Goal: Task Accomplishment & Management: Use online tool/utility

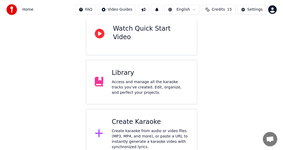
scroll to position [64, 0]
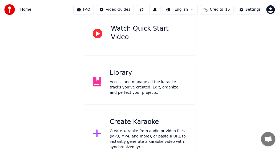
click at [144, 128] on div "Create karaoke from audio or video files (MP3, MP4, and more), or paste a URL t…" at bounding box center [148, 138] width 76 height 21
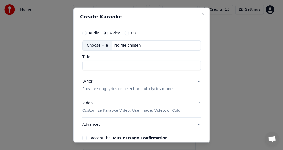
click at [102, 45] on div "Choose File" at bounding box center [98, 45] width 30 height 10
type input "**********"
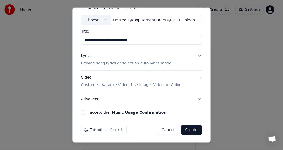
scroll to position [26, 0]
click at [195, 56] on button "Lyrics Provide song lyrics or select an auto lyrics model" at bounding box center [141, 59] width 121 height 21
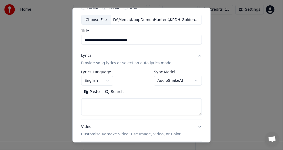
click at [107, 102] on textarea at bounding box center [141, 106] width 121 height 17
paste textarea "**********"
type textarea "**********"
drag, startPoint x: 133, startPoint y: 104, endPoint x: 84, endPoint y: 104, distance: 48.7
click at [71, 103] on body "**********" at bounding box center [139, 43] width 279 height 214
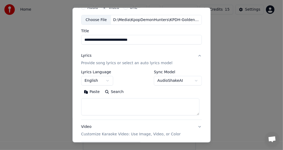
click at [78, 104] on div "**********" at bounding box center [141, 74] width 138 height 135
click at [91, 104] on textarea at bounding box center [140, 106] width 118 height 17
paste textarea "**********"
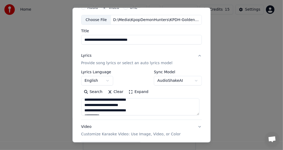
scroll to position [0, 0]
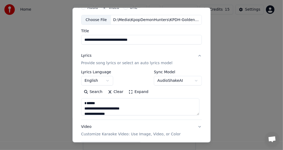
drag, startPoint x: 142, startPoint y: 106, endPoint x: 138, endPoint y: 81, distance: 25.7
click at [138, 80] on div "**********" at bounding box center [141, 92] width 121 height 45
click at [101, 103] on textarea at bounding box center [140, 106] width 118 height 17
drag, startPoint x: 93, startPoint y: 107, endPoint x: 79, endPoint y: 96, distance: 18.8
click at [79, 96] on div "**********" at bounding box center [141, 83] width 125 height 166
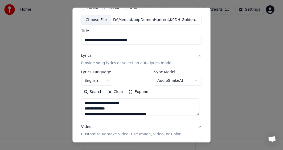
type textarea "**********"
click at [172, 81] on body "**********" at bounding box center [139, 43] width 279 height 214
click at [127, 56] on body "**********" at bounding box center [139, 43] width 279 height 214
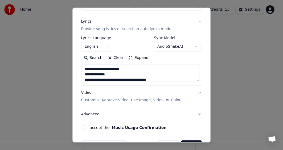
scroll to position [75, 0]
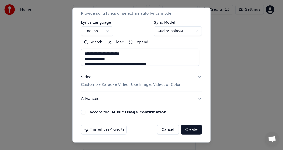
click at [83, 112] on button "I accept the Music Usage Confirmation" at bounding box center [83, 112] width 4 height 4
click at [190, 130] on button "Create" at bounding box center [191, 130] width 21 height 10
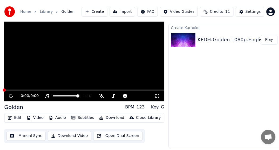
scroll to position [9, 0]
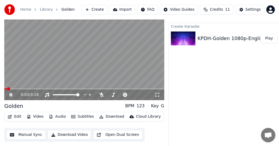
click at [27, 88] on span at bounding box center [84, 88] width 160 height 1
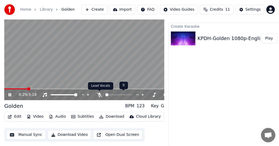
click at [101, 94] on icon at bounding box center [99, 94] width 5 height 4
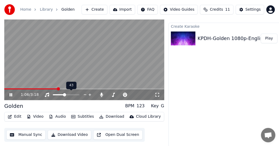
click at [64, 95] on span at bounding box center [58, 94] width 11 height 1
click at [59, 94] on span at bounding box center [56, 94] width 6 height 1
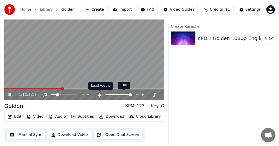
click at [100, 94] on icon at bounding box center [99, 94] width 5 height 4
click at [100, 94] on icon at bounding box center [99, 94] width 3 height 4
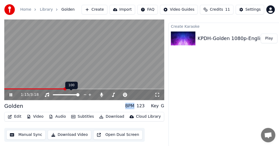
click at [79, 95] on span at bounding box center [66, 94] width 27 height 1
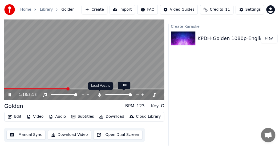
click at [100, 94] on icon at bounding box center [99, 94] width 5 height 4
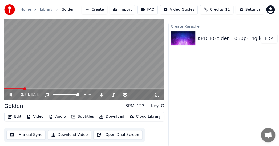
click at [23, 88] on span at bounding box center [13, 88] width 19 height 1
click at [16, 87] on video at bounding box center [84, 55] width 160 height 90
click at [14, 88] on span at bounding box center [9, 88] width 10 height 1
click at [10, 93] on icon at bounding box center [10, 94] width 3 height 4
click at [21, 88] on span at bounding box center [84, 88] width 160 height 1
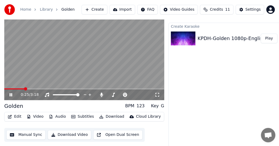
click at [12, 94] on icon at bounding box center [11, 94] width 3 height 3
click at [55, 74] on video at bounding box center [84, 55] width 160 height 90
click at [22, 88] on span at bounding box center [15, 88] width 22 height 1
click at [12, 93] on icon at bounding box center [11, 94] width 3 height 3
click at [21, 88] on span at bounding box center [12, 88] width 17 height 1
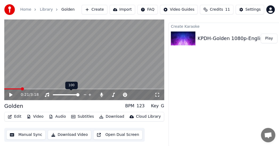
click at [10, 93] on icon at bounding box center [15, 94] width 12 height 4
click at [10, 93] on icon at bounding box center [11, 94] width 3 height 3
click at [12, 95] on icon at bounding box center [15, 94] width 12 height 4
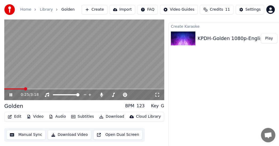
click at [12, 95] on icon at bounding box center [11, 94] width 3 height 3
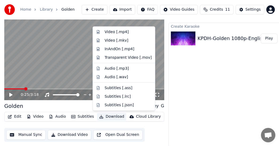
click at [106, 117] on button "Download" at bounding box center [111, 116] width 29 height 7
click at [117, 48] on div "InAndOn [.mp4]" at bounding box center [119, 48] width 30 height 5
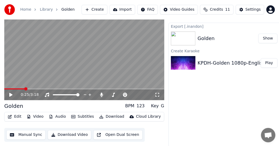
click at [187, 93] on div "Export [.inandon] Golden Show Create Karaoke KPDH-Golden 1080p-English-Golden P…" at bounding box center [228, 85] width 120 height 124
click at [25, 10] on link "Home" at bounding box center [25, 9] width 11 height 5
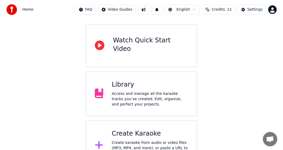
scroll to position [64, 0]
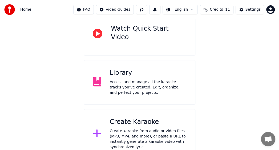
click at [133, 118] on div "Create Karaoke Create karaoke from audio or video files (MP3, MP4, and more), o…" at bounding box center [148, 134] width 76 height 32
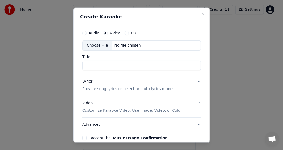
click at [108, 64] on input "Title" at bounding box center [141, 65] width 119 height 10
click at [98, 44] on div "Choose File" at bounding box center [98, 45] width 30 height 10
click at [158, 101] on div "Video Customize Karaoke Video: Use Image, Video, or Color" at bounding box center [132, 106] width 100 height 13
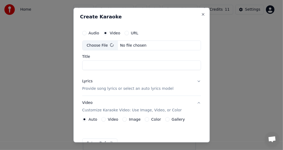
type input "**********"
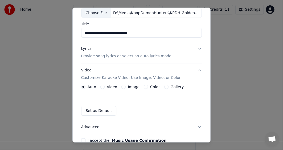
scroll to position [53, 0]
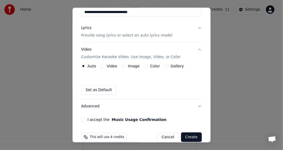
click at [194, 27] on button "Lyrics Provide song lyrics or select an auto lyrics model" at bounding box center [141, 31] width 121 height 21
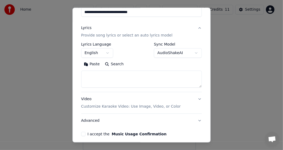
click at [111, 76] on textarea at bounding box center [141, 79] width 121 height 17
click at [79, 88] on div "**********" at bounding box center [141, 55] width 125 height 166
click at [99, 83] on textarea at bounding box center [141, 79] width 121 height 17
paste textarea "**********"
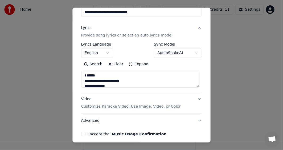
scroll to position [209, 0]
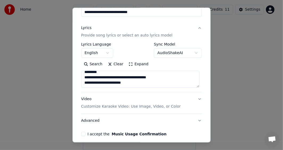
click at [74, 93] on div "**********" at bounding box center [141, 74] width 138 height 135
drag, startPoint x: 113, startPoint y: 75, endPoint x: 83, endPoint y: 74, distance: 30.4
click at [83, 74] on textarea at bounding box center [140, 79] width 118 height 17
paste textarea "**********"
click at [121, 75] on textarea at bounding box center [140, 79] width 118 height 17
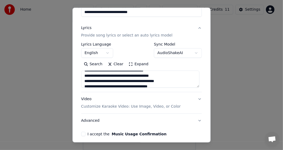
scroll to position [43, 0]
drag, startPoint x: 153, startPoint y: 80, endPoint x: 144, endPoint y: 80, distance: 9.3
click at [144, 80] on textarea at bounding box center [140, 79] width 118 height 17
paste textarea "*********"
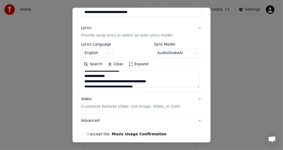
scroll to position [11, 0]
click at [77, 71] on div "**********" at bounding box center [141, 74] width 138 height 135
click at [122, 81] on textarea at bounding box center [140, 79] width 118 height 17
drag, startPoint x: 116, startPoint y: 80, endPoint x: 83, endPoint y: 79, distance: 32.8
click at [83, 79] on textarea at bounding box center [140, 79] width 118 height 17
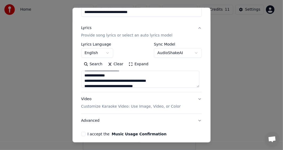
click at [75, 73] on div "**********" at bounding box center [141, 74] width 138 height 135
drag, startPoint x: 115, startPoint y: 81, endPoint x: 83, endPoint y: 80, distance: 32.0
click at [83, 80] on textarea at bounding box center [140, 79] width 118 height 17
paste textarea "**********"
click at [111, 82] on textarea at bounding box center [140, 79] width 118 height 17
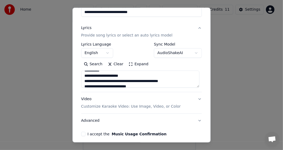
scroll to position [85, 0]
drag, startPoint x: 119, startPoint y: 76, endPoint x: 82, endPoint y: 77, distance: 37.0
click at [82, 77] on textarea at bounding box center [140, 79] width 118 height 17
click at [73, 89] on div "**********" at bounding box center [141, 74] width 138 height 135
drag, startPoint x: 117, startPoint y: 76, endPoint x: 91, endPoint y: 77, distance: 26.7
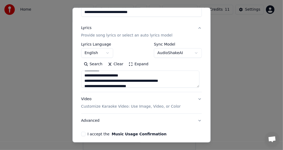
click at [84, 76] on textarea at bounding box center [140, 79] width 118 height 17
paste textarea "********"
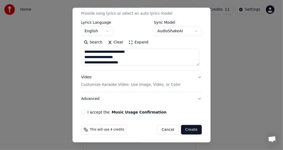
click at [85, 62] on textarea at bounding box center [140, 57] width 118 height 17
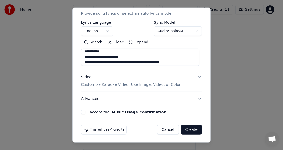
scroll to position [162, 0]
drag, startPoint x: 117, startPoint y: 57, endPoint x: 85, endPoint y: 56, distance: 32.5
click at [83, 56] on textarea at bounding box center [140, 57] width 118 height 17
click at [75, 69] on div "**********" at bounding box center [141, 74] width 138 height 135
drag, startPoint x: 117, startPoint y: 55, endPoint x: 81, endPoint y: 56, distance: 36.0
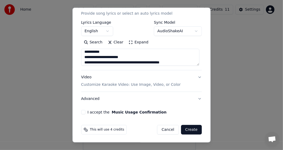
click at [81, 56] on textarea at bounding box center [140, 57] width 118 height 17
paste textarea "********"
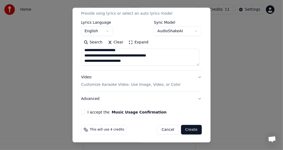
scroll to position [211, 0]
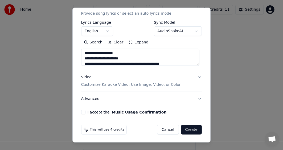
drag, startPoint x: 129, startPoint y: 51, endPoint x: 94, endPoint y: 56, distance: 35.0
click at [94, 56] on textarea at bounding box center [140, 57] width 118 height 17
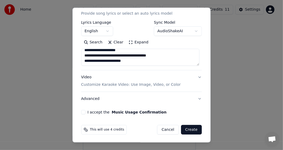
click at [127, 50] on textarea at bounding box center [140, 57] width 118 height 17
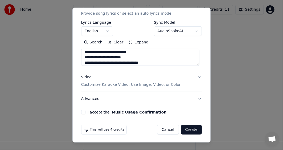
scroll to position [174, 0]
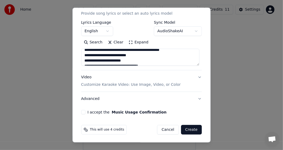
drag, startPoint x: 127, startPoint y: 51, endPoint x: 107, endPoint y: 59, distance: 21.9
click at [106, 58] on textarea at bounding box center [140, 57] width 118 height 17
click at [196, 63] on textarea at bounding box center [140, 57] width 118 height 17
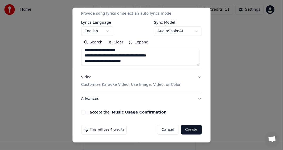
scroll to position [211, 0]
click at [128, 51] on textarea at bounding box center [140, 57] width 118 height 17
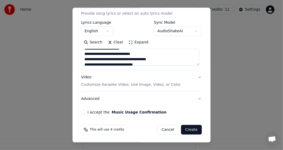
scroll to position [0, 0]
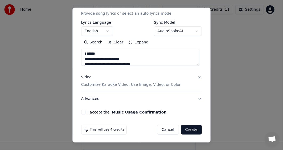
drag, startPoint x: 94, startPoint y: 51, endPoint x: 105, endPoint y: 57, distance: 12.7
click at [105, 57] on textarea at bounding box center [140, 57] width 118 height 17
type textarea "**********"
click at [84, 113] on button "I accept the Music Usage Confirmation" at bounding box center [83, 112] width 4 height 4
click at [188, 130] on button "Create" at bounding box center [191, 130] width 21 height 10
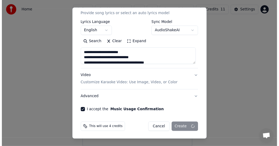
scroll to position [9, 0]
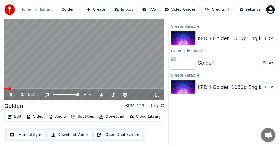
click at [11, 94] on icon at bounding box center [15, 94] width 12 height 4
click at [10, 95] on icon at bounding box center [10, 94] width 3 height 4
click at [10, 95] on icon at bounding box center [11, 94] width 3 height 3
click at [11, 93] on icon at bounding box center [10, 94] width 3 height 4
click at [9, 95] on icon at bounding box center [15, 94] width 12 height 4
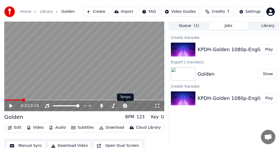
scroll to position [0, 0]
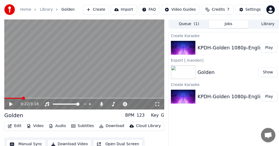
click at [28, 11] on link "Home" at bounding box center [25, 9] width 11 height 5
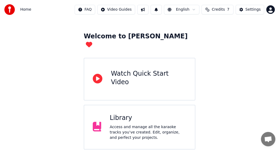
scroll to position [64, 0]
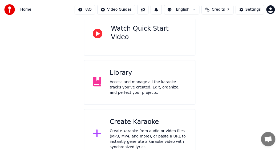
click at [147, 79] on div "Access and manage all the karaoke tracks you’ve created. Edit, organize, and pe…" at bounding box center [148, 87] width 76 height 16
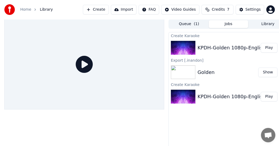
click at [191, 24] on button "Queue ( 1 )" at bounding box center [188, 24] width 39 height 8
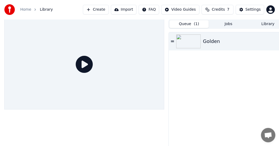
click at [209, 44] on div "Golden" at bounding box center [211, 41] width 17 height 7
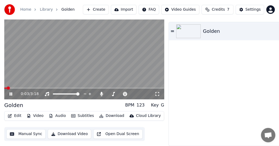
scroll to position [14, 0]
click at [206, 28] on div "Golden" at bounding box center [211, 30] width 17 height 7
click at [10, 92] on icon at bounding box center [11, 93] width 3 height 3
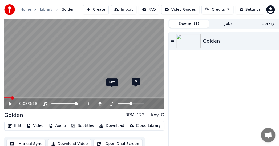
scroll to position [0, 0]
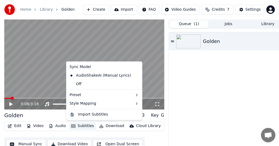
click at [76, 126] on button "Subtitles" at bounding box center [82, 125] width 27 height 7
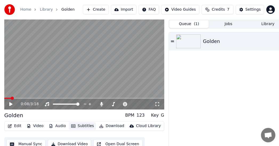
click at [75, 127] on button "Subtitles" at bounding box center [82, 125] width 27 height 7
click at [58, 126] on button "Audio" at bounding box center [57, 125] width 21 height 7
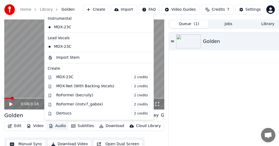
click at [58, 126] on button "Audio" at bounding box center [57, 125] width 21 height 7
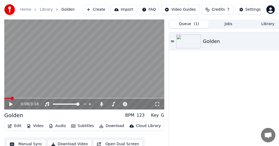
click at [85, 126] on button "Subtitles" at bounding box center [82, 125] width 27 height 7
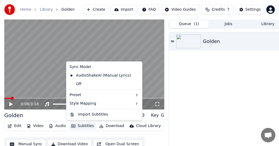
click at [84, 126] on button "Subtitles" at bounding box center [82, 125] width 27 height 7
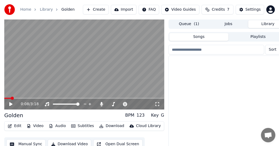
click at [209, 25] on button "Library" at bounding box center [267, 24] width 39 height 8
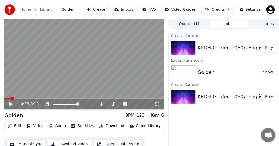
click at [209, 23] on button "Jobs" at bounding box center [228, 24] width 39 height 8
click at [209, 48] on div "KPDH-Golden 1080p-English-Golden" at bounding box center [240, 47] width 87 height 7
click at [188, 47] on img at bounding box center [183, 48] width 25 height 14
click at [209, 48] on button "Play" at bounding box center [268, 48] width 17 height 10
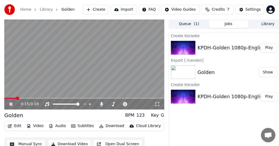
click at [16, 98] on span at bounding box center [84, 97] width 160 height 1
click at [20, 97] on span at bounding box center [84, 97] width 160 height 1
click at [11, 103] on icon at bounding box center [11, 103] width 3 height 3
click at [198, 96] on div "KPDH-Golden 1080p-English-Golden" at bounding box center [240, 96] width 87 height 7
click at [204, 96] on div "KPDH-Golden 1080p-English-Golden" at bounding box center [240, 96] width 87 height 7
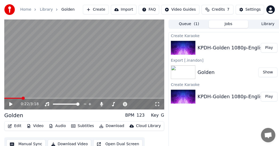
click at [204, 96] on div "KPDH-Golden 1080p-English-Golden" at bounding box center [240, 96] width 87 height 7
click at [209, 95] on button "Play" at bounding box center [268, 97] width 17 height 10
click at [24, 98] on span at bounding box center [84, 97] width 160 height 1
click at [10, 104] on icon at bounding box center [11, 103] width 3 height 3
click at [209, 48] on div "KPDH-Golden 1080p-English-Golden" at bounding box center [240, 47] width 87 height 7
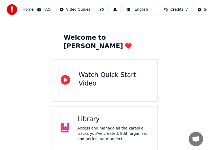
scroll to position [64, 0]
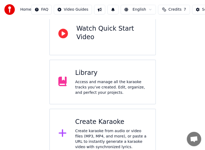
click at [96, 118] on div "Create Karaoke" at bounding box center [111, 122] width 72 height 9
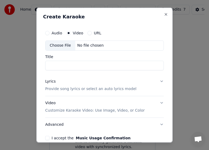
click at [58, 44] on div "Choose File" at bounding box center [61, 45] width 30 height 10
type input "**********"
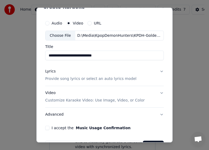
scroll to position [26, 0]
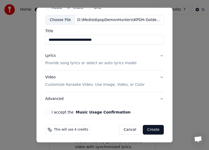
click at [48, 112] on button "I accept the Music Usage Confirmation" at bounding box center [47, 112] width 4 height 4
click at [157, 53] on button "Lyrics Provide song lyrics or select an auto lyrics model" at bounding box center [104, 59] width 119 height 21
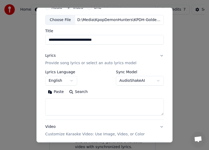
click at [157, 55] on button "Lyrics Provide song lyrics or select an auto lyrics model" at bounding box center [104, 59] width 119 height 21
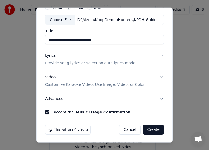
click at [157, 56] on button "Lyrics Provide song lyrics or select an auto lyrics model" at bounding box center [104, 59] width 119 height 21
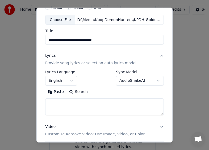
click at [77, 104] on textarea at bounding box center [104, 106] width 119 height 17
paste textarea "**********"
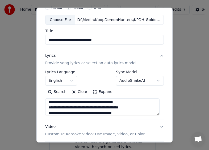
scroll to position [0, 0]
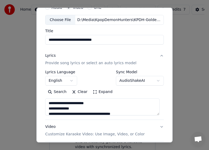
drag, startPoint x: 79, startPoint y: 108, endPoint x: 50, endPoint y: 107, distance: 29.3
click at [50, 107] on textarea at bounding box center [102, 106] width 115 height 17
paste textarea "**********"
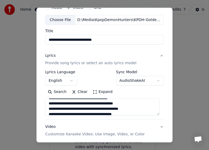
scroll to position [37, 0]
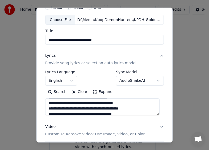
drag, startPoint x: 119, startPoint y: 103, endPoint x: 109, endPoint y: 103, distance: 9.6
click at [109, 103] on textarea at bounding box center [102, 106] width 115 height 17
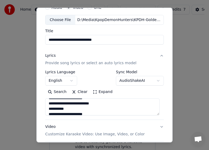
scroll to position [69, 0]
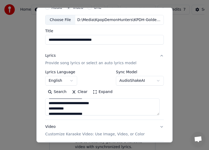
drag, startPoint x: 84, startPoint y: 108, endPoint x: 43, endPoint y: 108, distance: 41.5
click at [43, 108] on div "**********" at bounding box center [104, 74] width 136 height 135
click at [74, 108] on textarea at bounding box center [102, 106] width 115 height 17
drag, startPoint x: 81, startPoint y: 108, endPoint x: 48, endPoint y: 108, distance: 33.8
click at [47, 108] on textarea at bounding box center [102, 106] width 115 height 17
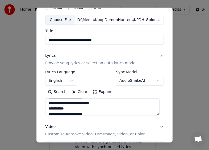
paste textarea "********"
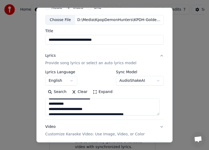
scroll to position [154, 0]
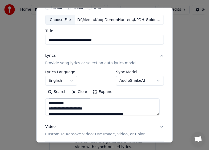
drag, startPoint x: 84, startPoint y: 103, endPoint x: 50, endPoint y: 103, distance: 33.6
click at [49, 103] on textarea at bounding box center [102, 106] width 115 height 17
paste textarea
drag, startPoint x: 81, startPoint y: 104, endPoint x: 49, endPoint y: 103, distance: 31.4
click at [49, 103] on textarea at bounding box center [102, 106] width 115 height 17
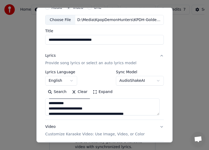
paste textarea "********"
drag, startPoint x: 50, startPoint y: 103, endPoint x: 45, endPoint y: 103, distance: 4.8
click at [45, 103] on textarea at bounding box center [102, 106] width 115 height 17
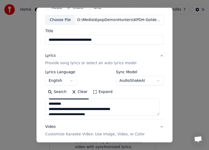
scroll to position [197, 0]
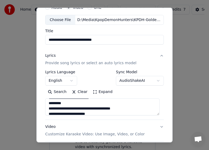
drag, startPoint x: 77, startPoint y: 103, endPoint x: 48, endPoint y: 103, distance: 28.5
click at [48, 103] on textarea at bounding box center [102, 106] width 115 height 17
click at [71, 102] on textarea at bounding box center [102, 106] width 115 height 17
drag, startPoint x: 68, startPoint y: 103, endPoint x: 47, endPoint y: 104, distance: 20.2
click at [47, 104] on textarea at bounding box center [102, 106] width 115 height 17
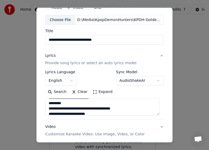
paste textarea "********"
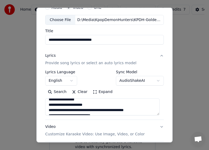
scroll to position [158, 0]
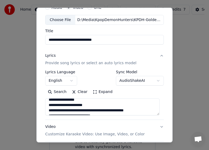
click at [88, 101] on textarea at bounding box center [102, 106] width 115 height 17
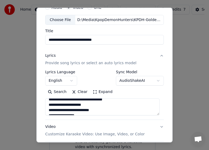
scroll to position [200, 0]
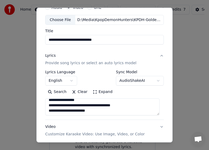
type textarea "**********"
click at [108, 30] on label "Title" at bounding box center [104, 31] width 119 height 4
click at [108, 35] on input "**********" at bounding box center [104, 40] width 119 height 10
click at [108, 30] on label "Title" at bounding box center [104, 31] width 119 height 4
click at [108, 35] on input "**********" at bounding box center [104, 40] width 119 height 10
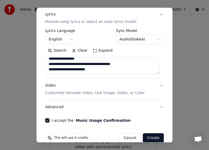
scroll to position [75, 0]
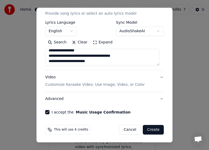
click at [150, 129] on button "Create" at bounding box center [153, 130] width 21 height 10
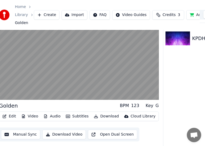
scroll to position [20, 0]
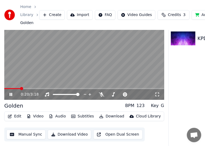
click at [20, 89] on span at bounding box center [84, 88] width 160 height 1
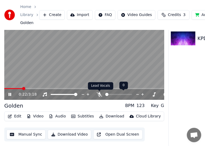
click at [99, 95] on icon at bounding box center [99, 94] width 5 height 4
click at [100, 95] on icon at bounding box center [99, 94] width 5 height 4
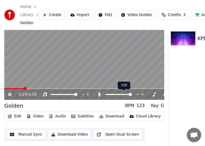
click at [100, 95] on icon at bounding box center [99, 94] width 3 height 4
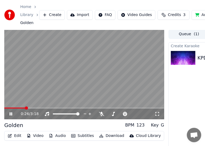
scroll to position [0, 0]
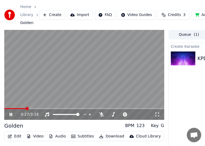
click at [185, 60] on img at bounding box center [183, 58] width 25 height 14
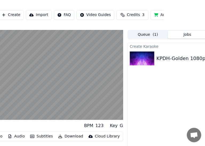
scroll to position [0, 51]
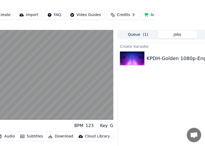
click at [161, 59] on div "KPDH-Golden 1080p-English-Golden" at bounding box center [189, 58] width 87 height 7
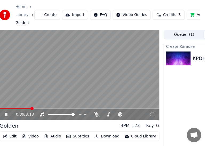
scroll to position [0, 0]
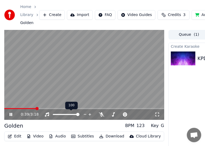
click at [83, 77] on video at bounding box center [84, 75] width 160 height 90
click at [111, 136] on button "Download" at bounding box center [111, 135] width 29 height 7
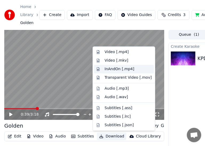
click at [126, 70] on div "InAndOn [.mp4]" at bounding box center [119, 68] width 30 height 5
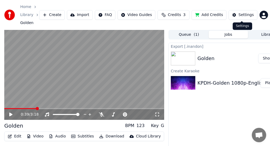
click at [259, 14] on html "Home Library Golden Create Import FAQ Video Guides Credits 3 Add Credits Settin…" at bounding box center [135, 73] width 270 height 146
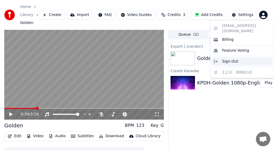
click at [233, 59] on span "Sign Out" at bounding box center [230, 61] width 16 height 5
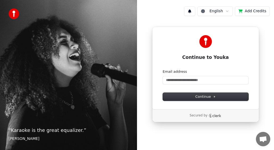
click at [100, 89] on div "“ Karaoke is the great equalizer. ” Aisha Tyler" at bounding box center [68, 75] width 137 height 150
click at [207, 81] on input "Email address" at bounding box center [206, 80] width 86 height 8
paste input "**********"
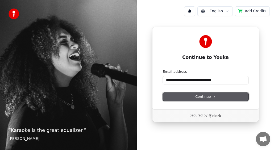
click at [208, 95] on span "Continue" at bounding box center [205, 96] width 20 height 5
type input "**********"
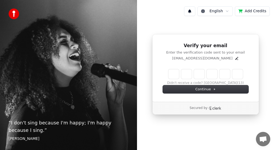
click at [116, 49] on div "“ I don't sing because I'm happy; I'm happy because I sing. ” William James" at bounding box center [68, 75] width 137 height 150
click at [176, 74] on input "Enter verification code" at bounding box center [206, 74] width 75 height 10
type input "******"
